Goal: Find specific page/section: Find specific page/section

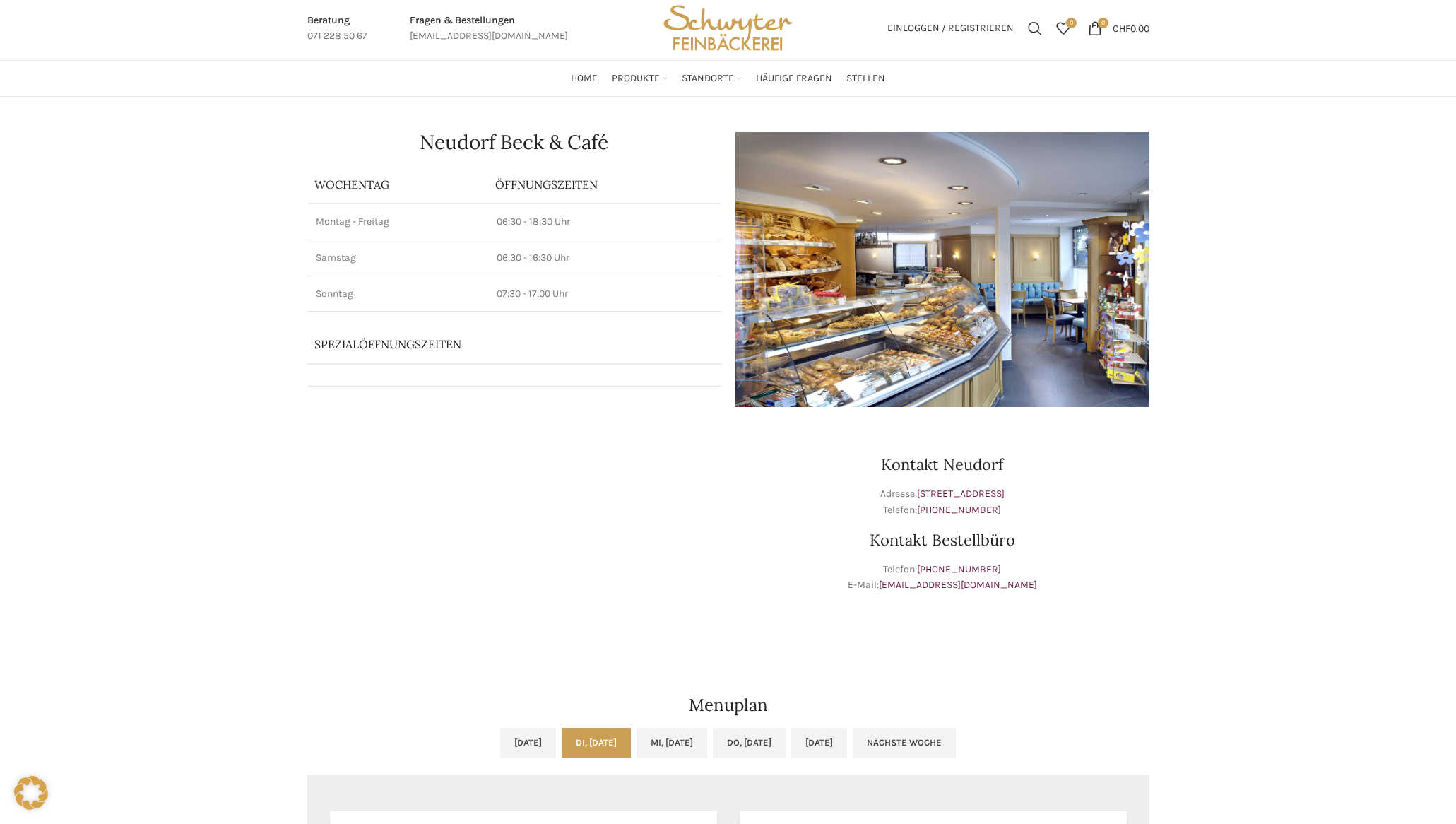
scroll to position [523, 0]
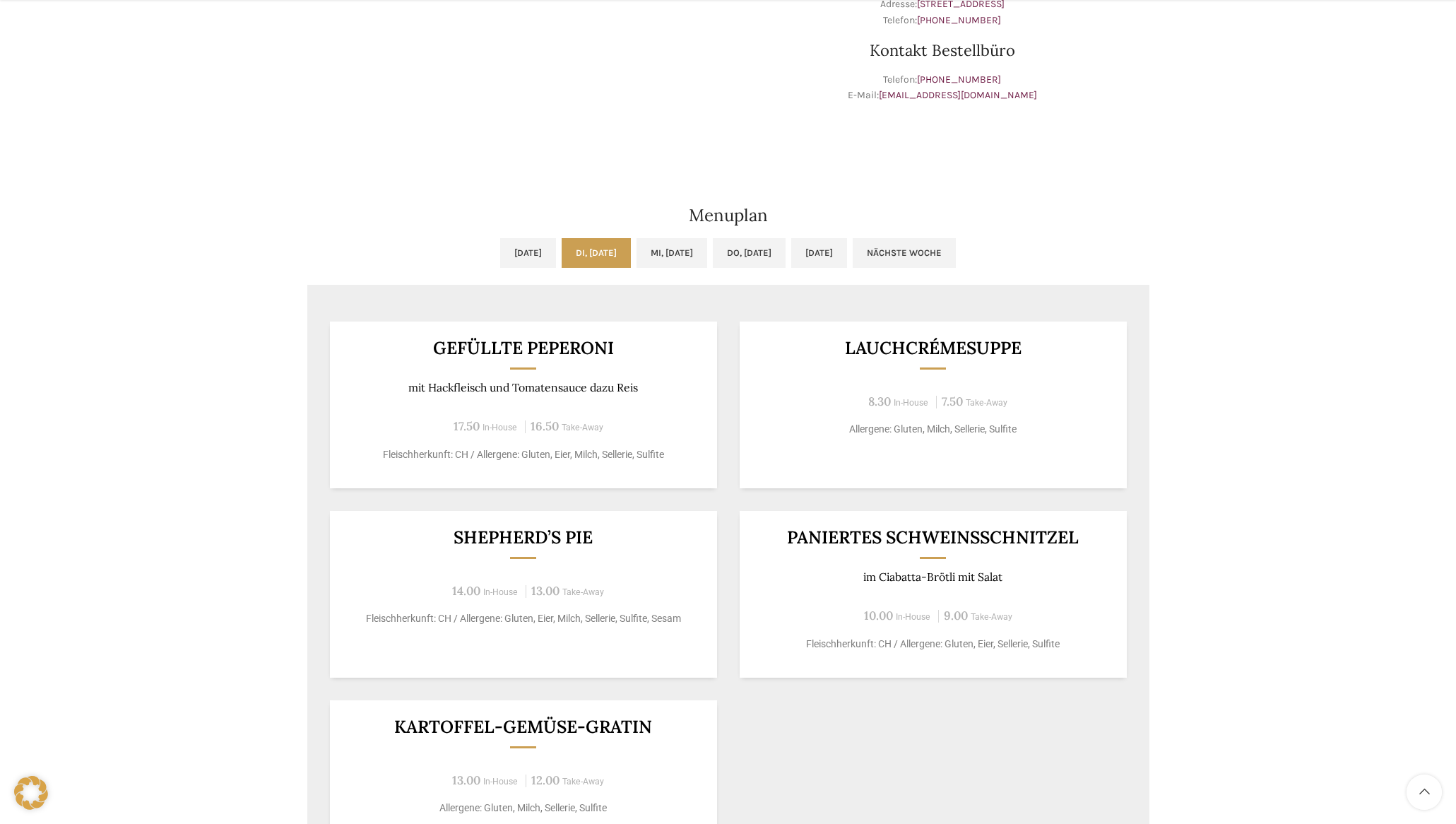
click at [581, 265] on link "Di, [DATE]" at bounding box center [596, 253] width 69 height 30
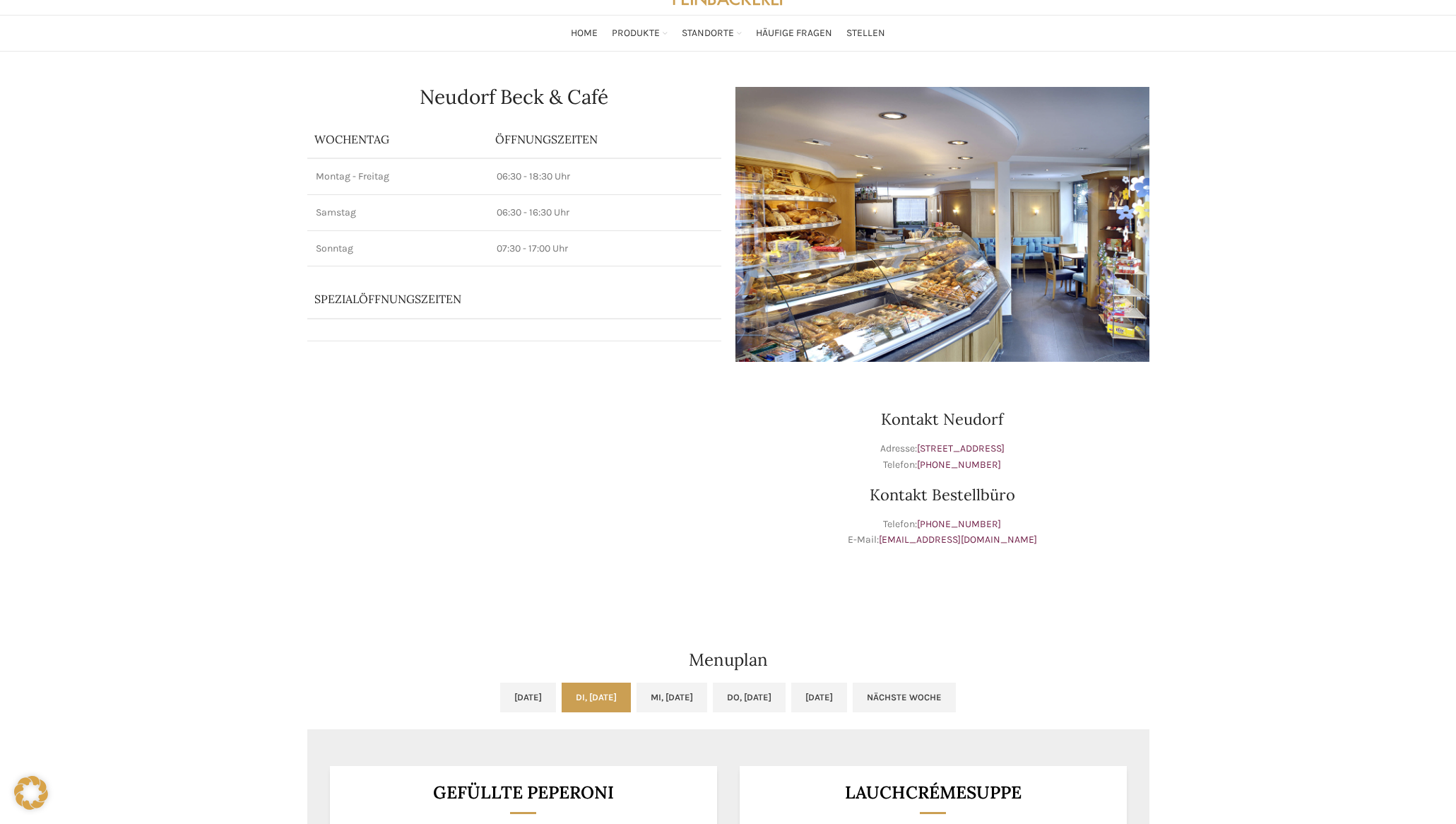
scroll to position [502, 0]
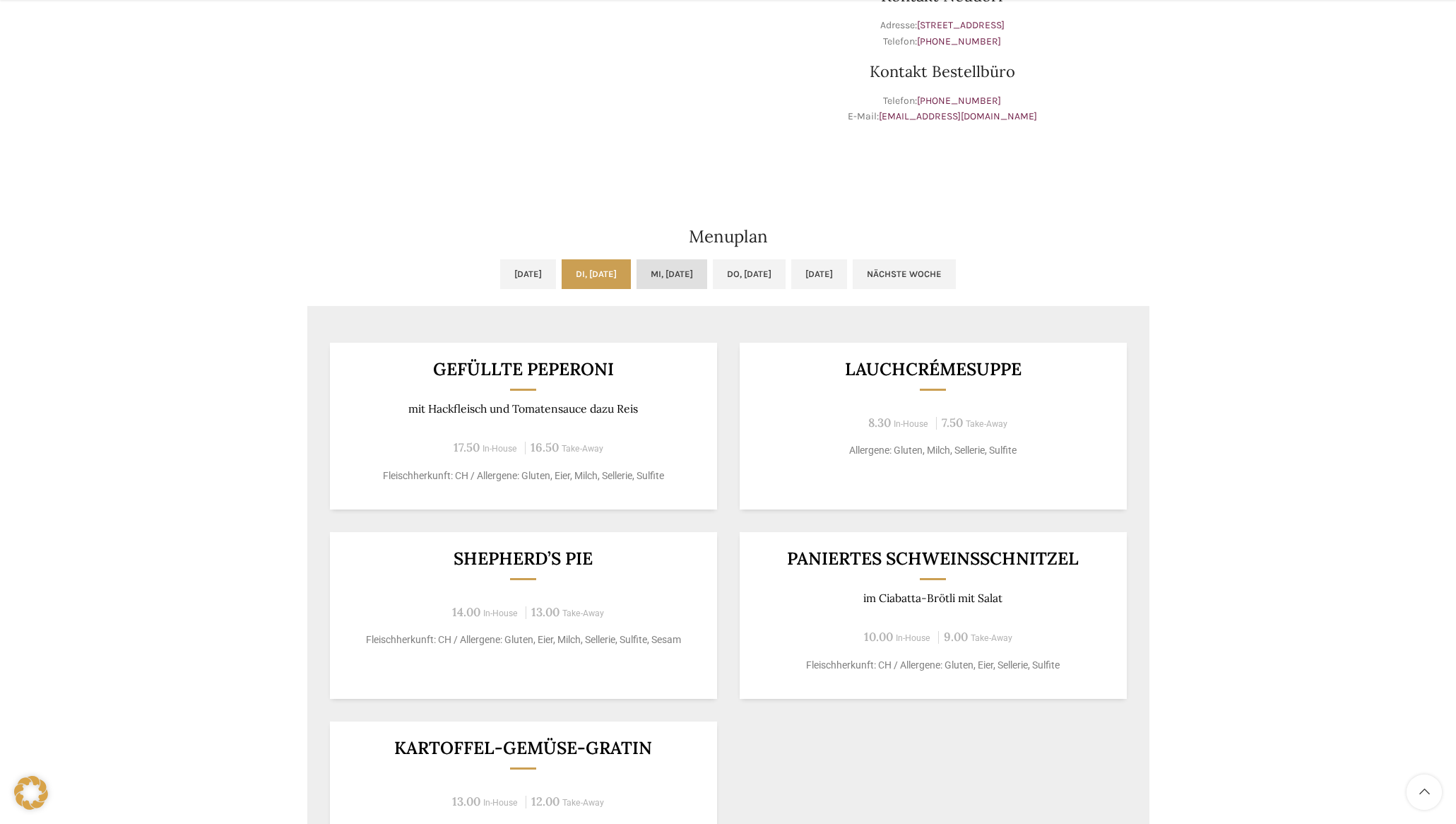
click at [684, 271] on link "Mi, [DATE]" at bounding box center [672, 274] width 71 height 30
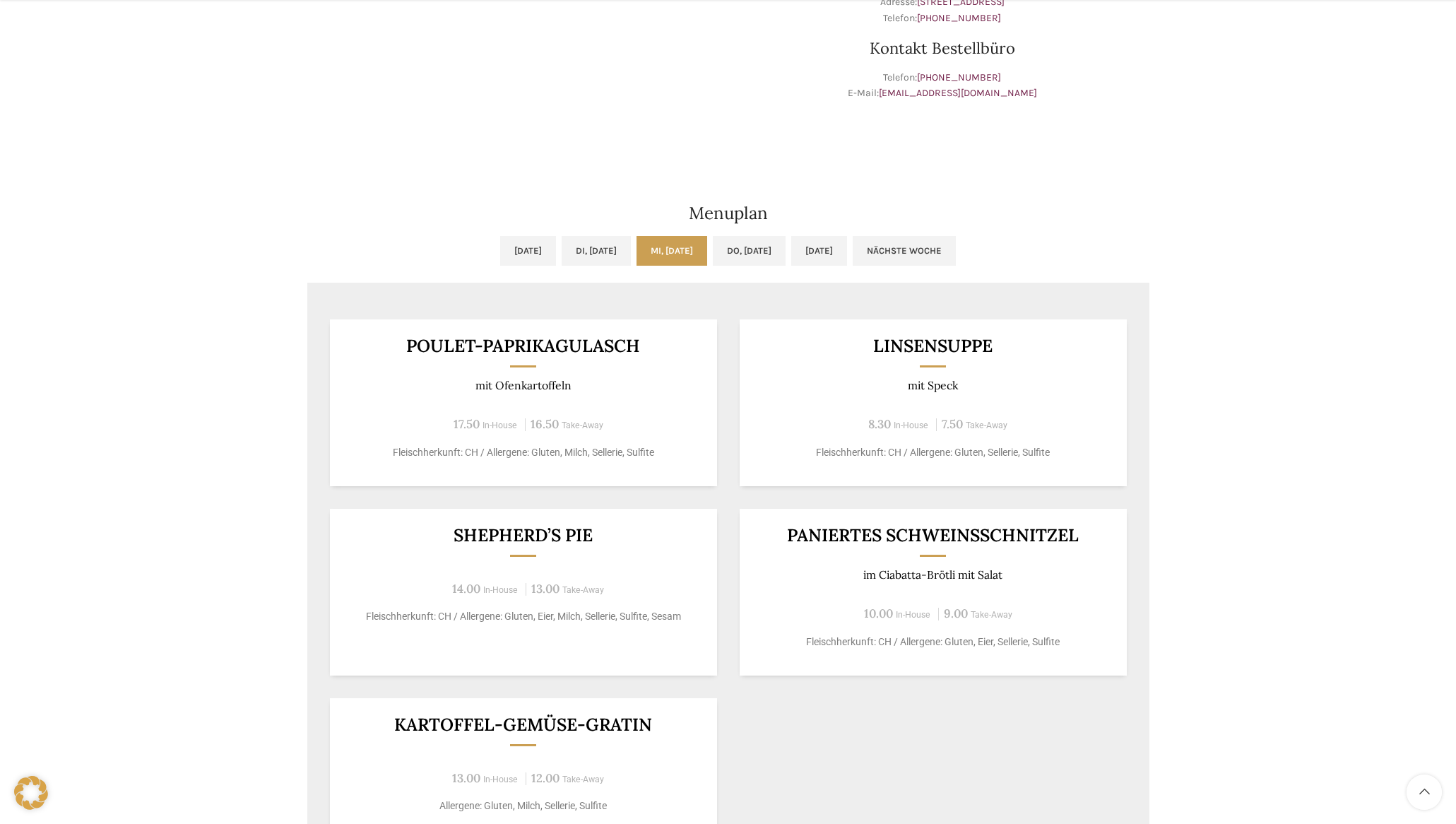
scroll to position [588, 0]
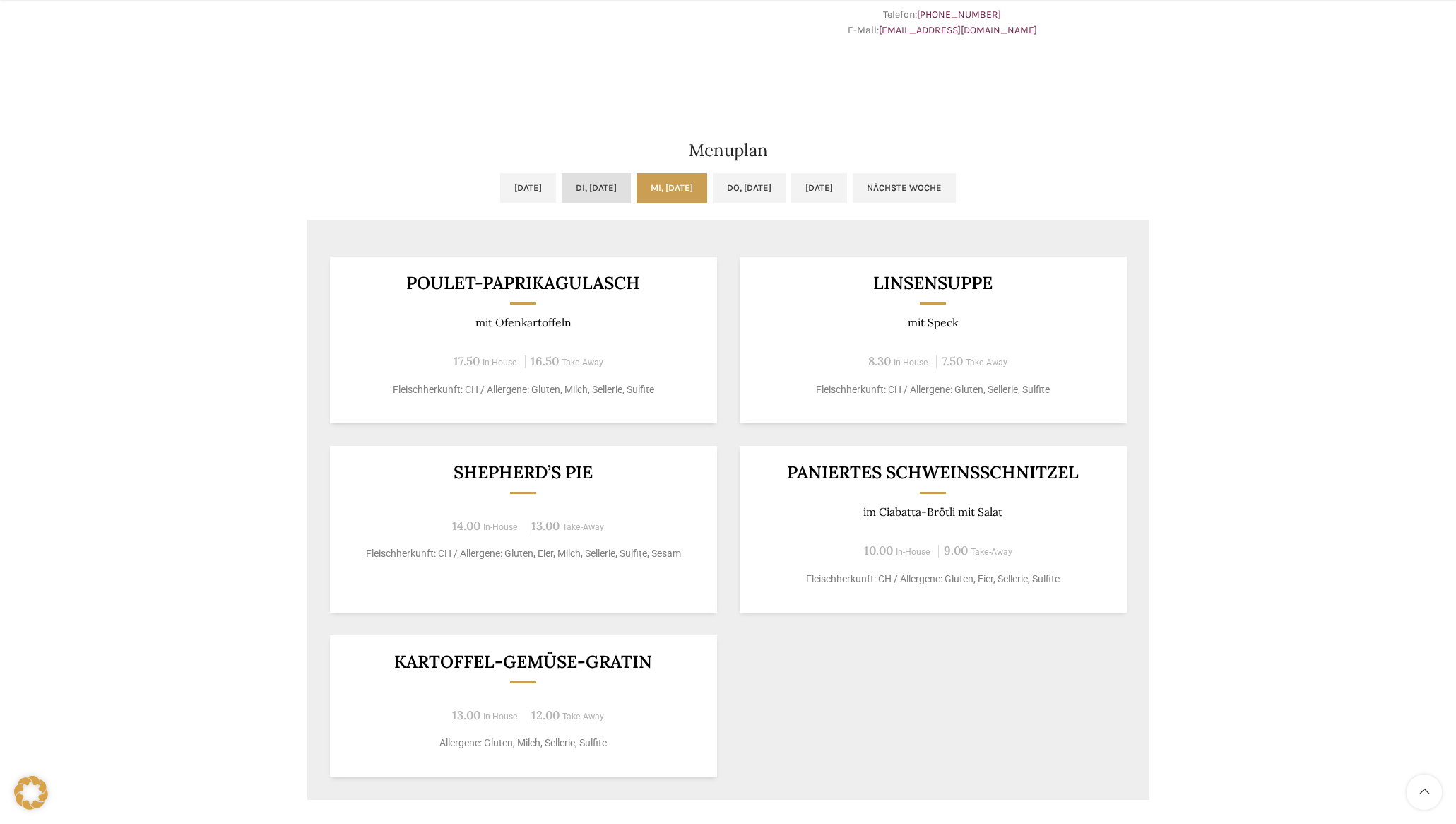
click at [602, 183] on link "Di, [DATE]" at bounding box center [596, 188] width 69 height 30
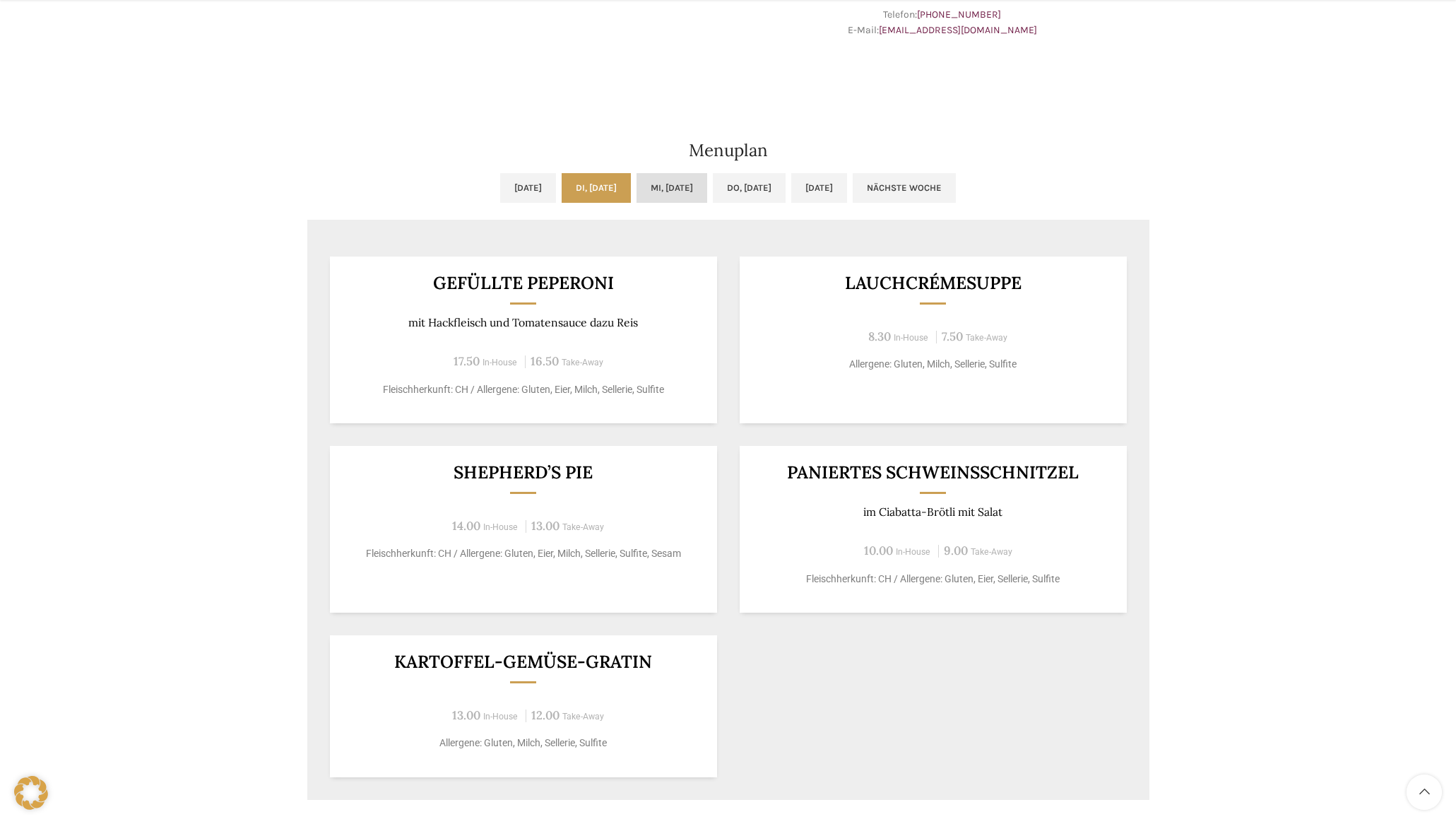
click at [669, 181] on link "Mi, [DATE]" at bounding box center [672, 188] width 71 height 30
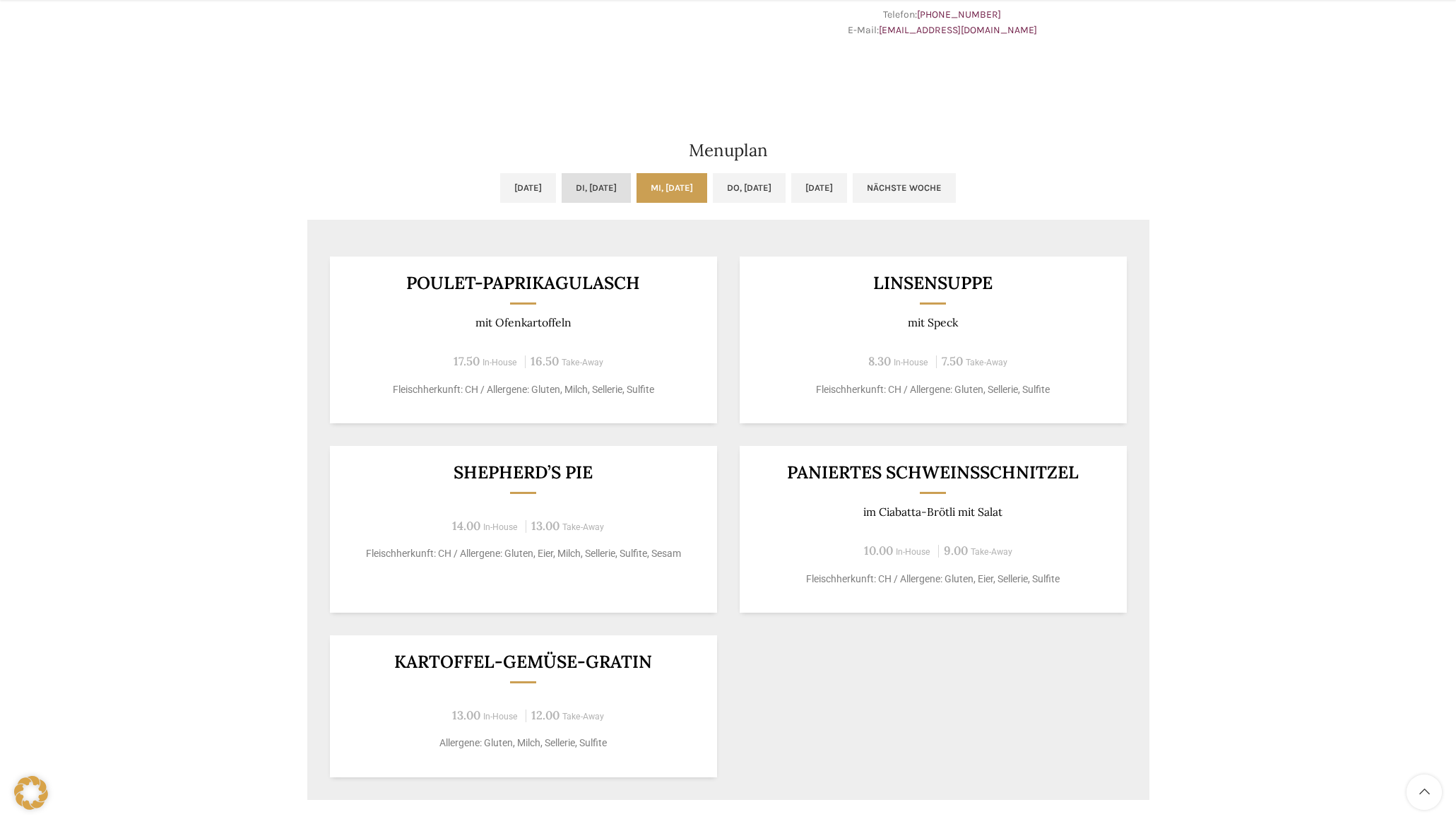
click at [561, 186] on link "Di, [DATE]" at bounding box center [596, 188] width 69 height 30
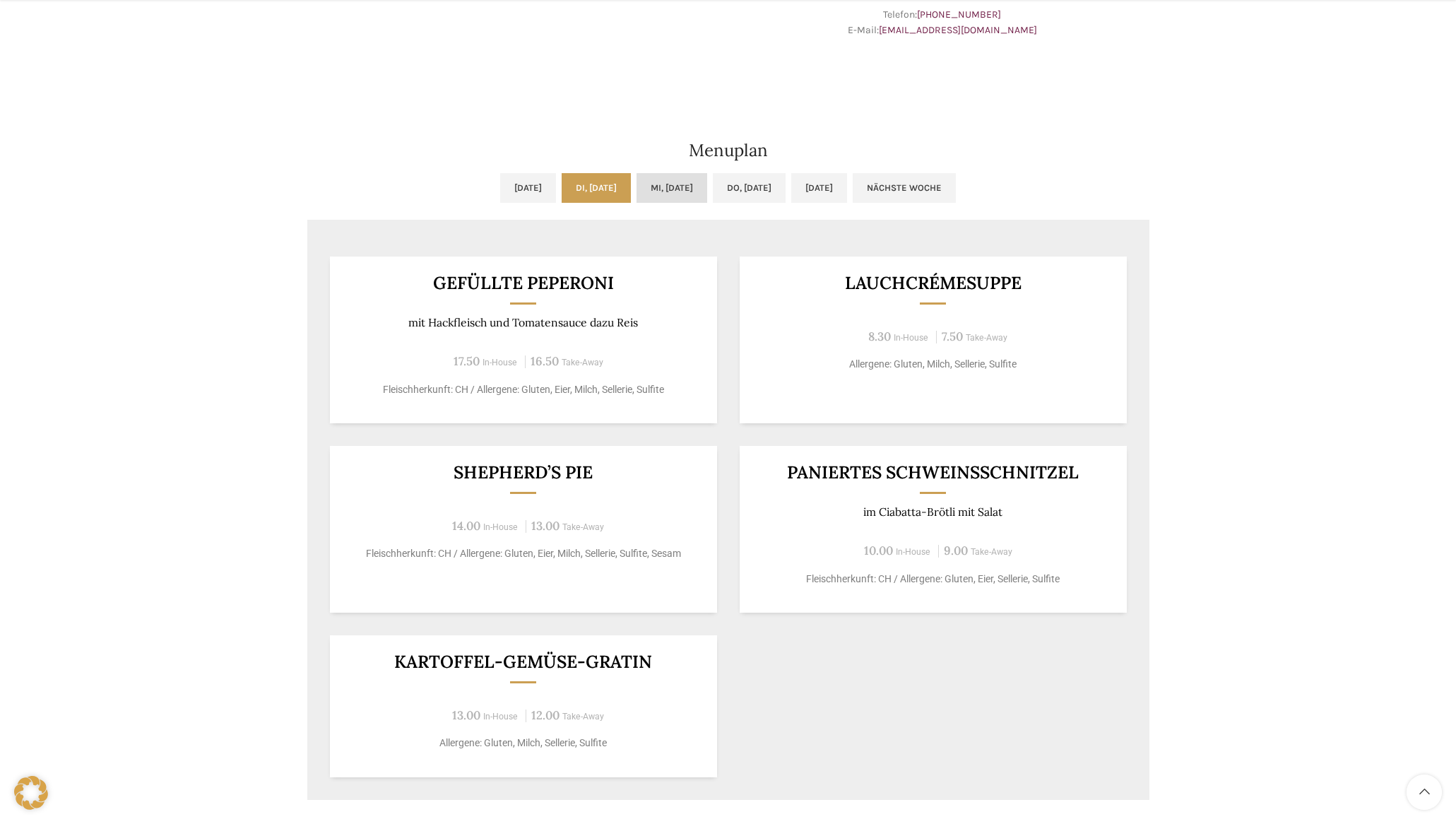
click at [681, 183] on link "Mi, [DATE]" at bounding box center [672, 188] width 71 height 30
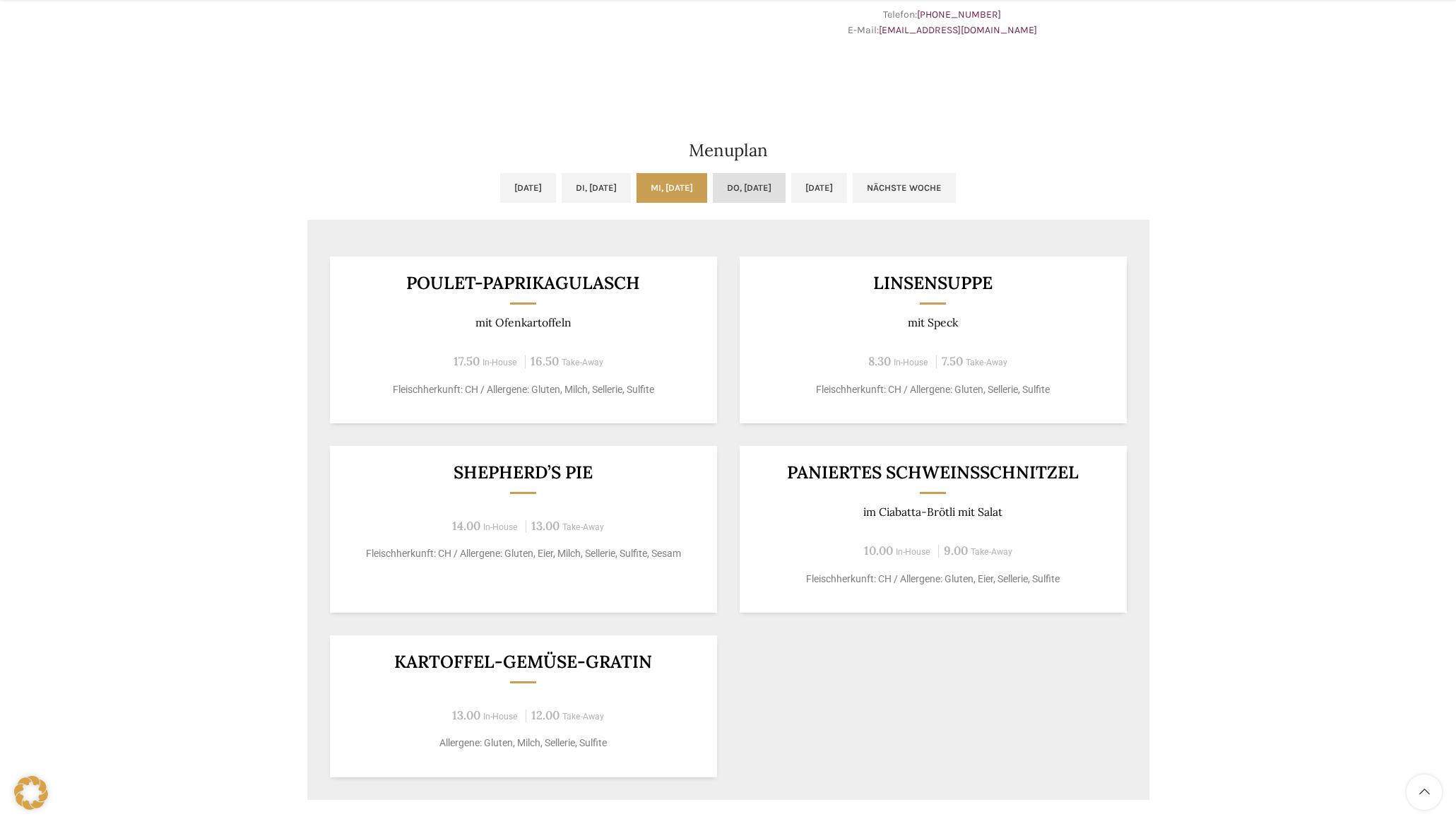
click at [785, 188] on link "Do, [DATE]" at bounding box center [749, 188] width 73 height 30
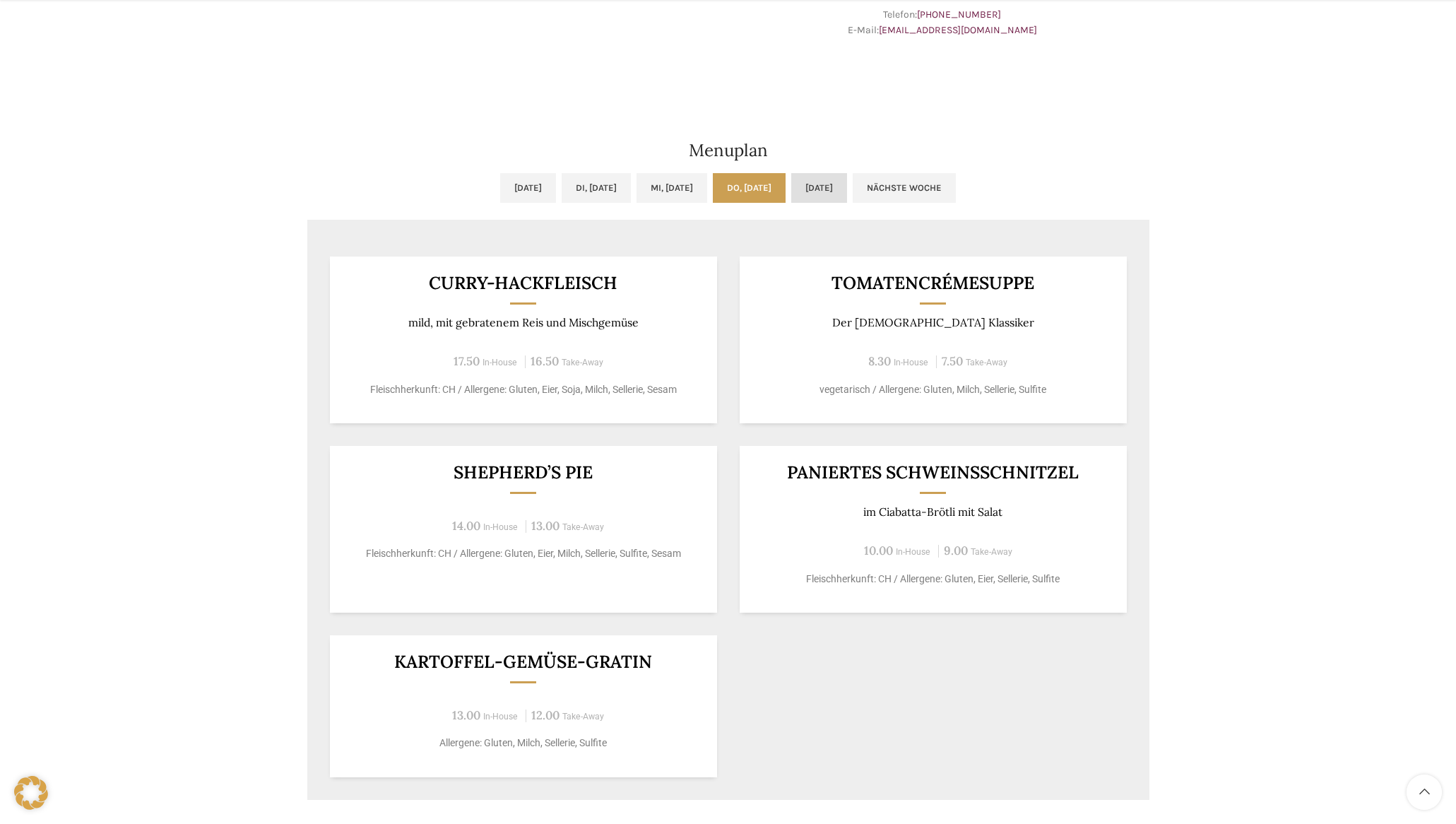
click at [847, 187] on link "[DATE]" at bounding box center [819, 188] width 56 height 30
click at [782, 186] on link "Do, [DATE]" at bounding box center [749, 188] width 73 height 30
click at [832, 184] on link "[DATE]" at bounding box center [819, 188] width 56 height 30
click at [767, 186] on link "Do, [DATE]" at bounding box center [749, 188] width 73 height 30
